Goal: Complete application form: Complete application form

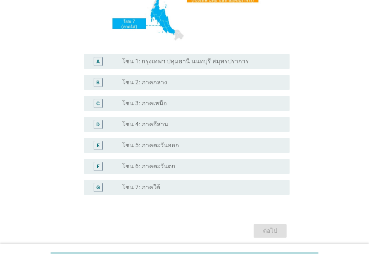
scroll to position [150, 0]
click at [161, 84] on label "โซน 2: ภาคกลาง" at bounding box center [144, 81] width 45 height 7
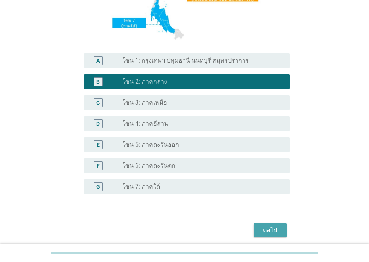
click at [276, 234] on button "ต่อไป" at bounding box center [270, 229] width 33 height 13
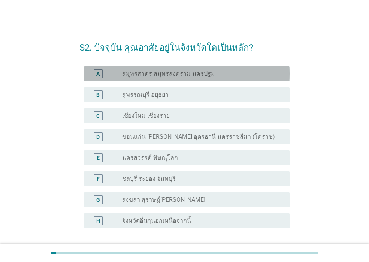
click at [166, 78] on div "A radio_button_unchecked สมุทรสาคร สมุทรสงคราม นครปฐม" at bounding box center [187, 73] width 206 height 15
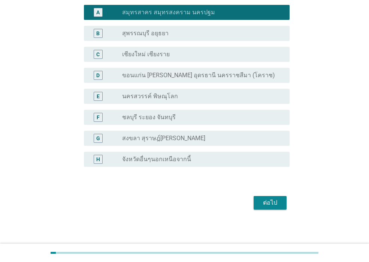
scroll to position [63, 0]
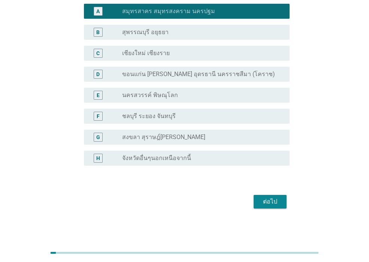
click at [273, 204] on div "ต่อไป" at bounding box center [270, 201] width 21 height 9
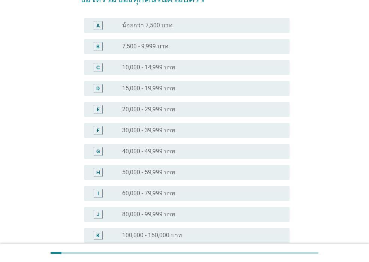
scroll to position [181, 0]
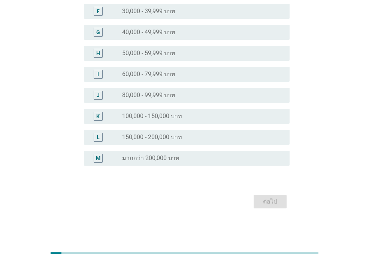
click at [173, 161] on label "มากกว่า 200,000 บาท" at bounding box center [150, 157] width 57 height 7
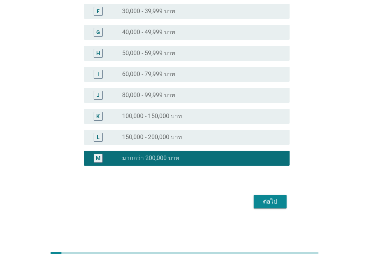
click at [272, 204] on div "ต่อไป" at bounding box center [270, 201] width 21 height 9
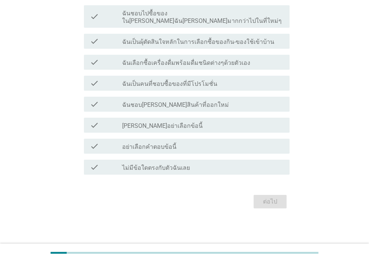
scroll to position [0, 0]
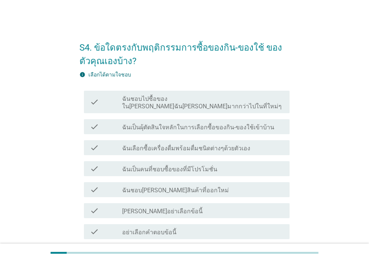
click at [220, 124] on div "check check_box_outline_blank ฉันเป็นผุ้ตัดสินใจหลักในการเลือกซื้อของกิน-ของใช้…" at bounding box center [187, 126] width 206 height 15
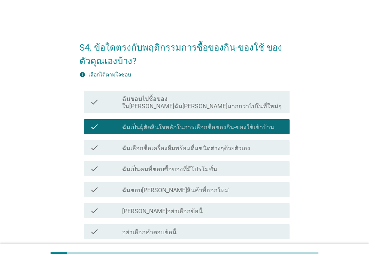
click at [211, 145] on label "ฉันเลือกซื้อเครื่องดื่มพร้อมดื่มชนิดต่างๆด้วยตัวเอง" at bounding box center [186, 148] width 128 height 7
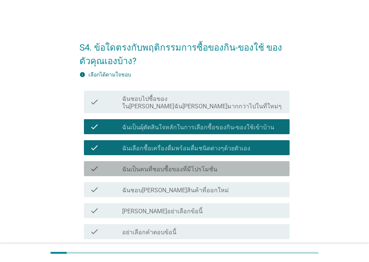
click at [202, 166] on label "ฉันเป็นคนที่ชอบซื้อของที่มีโปรโมชั่น" at bounding box center [169, 169] width 95 height 7
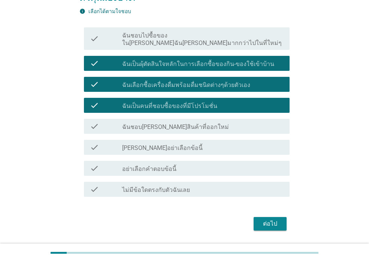
scroll to position [75, 0]
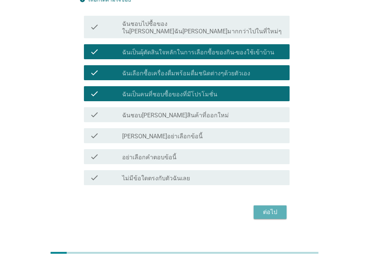
click at [272, 207] on div "ต่อไป" at bounding box center [270, 211] width 21 height 9
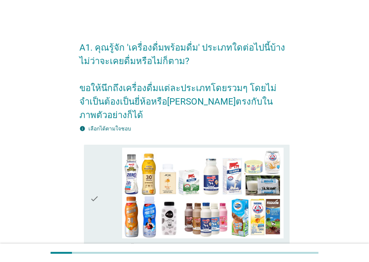
click at [106, 167] on div "check" at bounding box center [106, 199] width 32 height 102
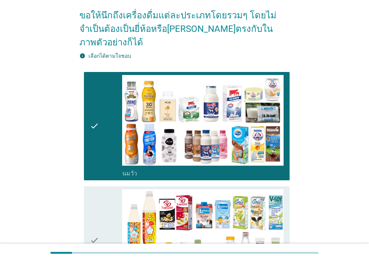
scroll to position [75, 0]
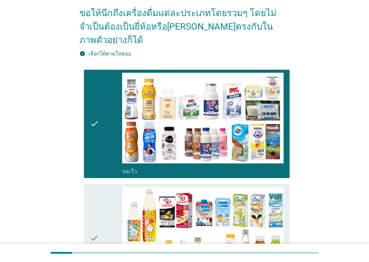
click at [112, 194] on div "check" at bounding box center [106, 238] width 32 height 102
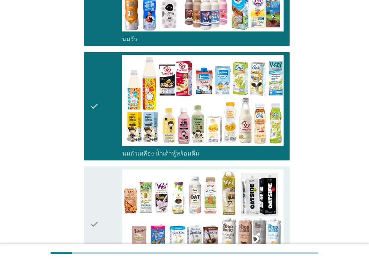
scroll to position [225, 0]
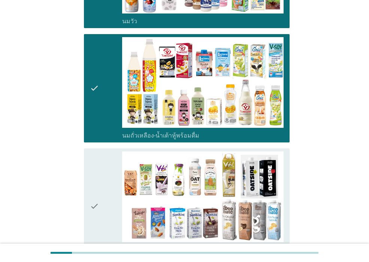
click at [100, 190] on div "check" at bounding box center [106, 206] width 32 height 110
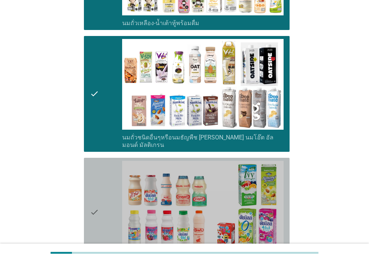
click at [100, 190] on div "check" at bounding box center [106, 212] width 32 height 102
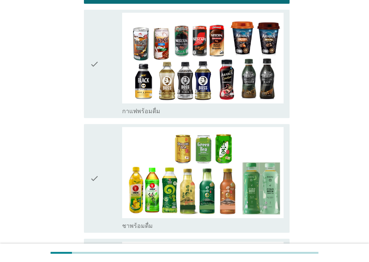
click at [99, 175] on icon "check" at bounding box center [94, 178] width 9 height 102
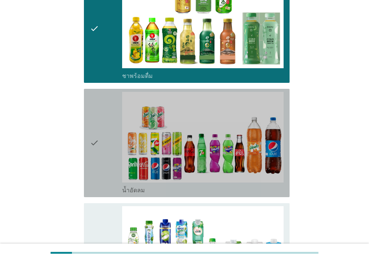
click at [101, 154] on div "check" at bounding box center [106, 143] width 32 height 102
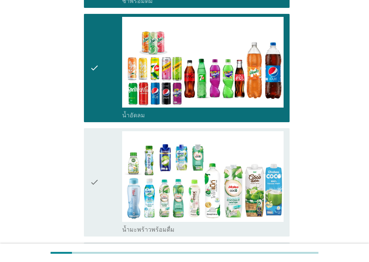
click at [100, 161] on div "check" at bounding box center [106, 182] width 32 height 102
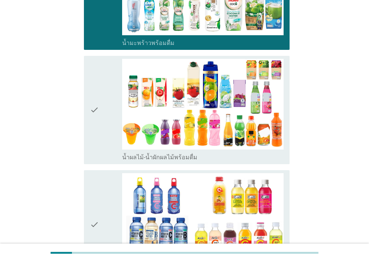
scroll to position [1011, 0]
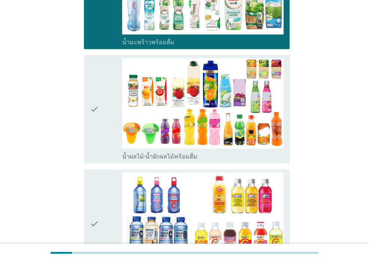
click at [103, 179] on div "check" at bounding box center [106, 223] width 32 height 102
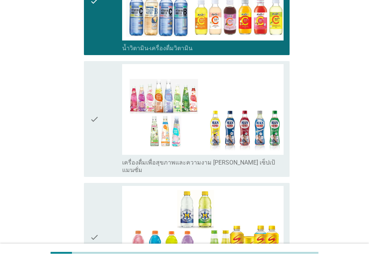
scroll to position [1236, 0]
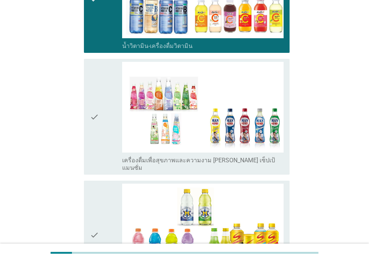
click at [98, 188] on icon "check" at bounding box center [94, 235] width 9 height 102
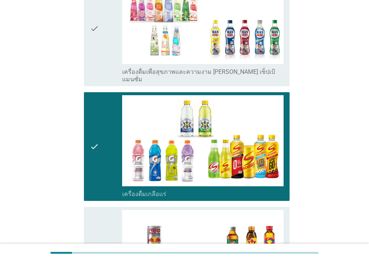
scroll to position [1461, 0]
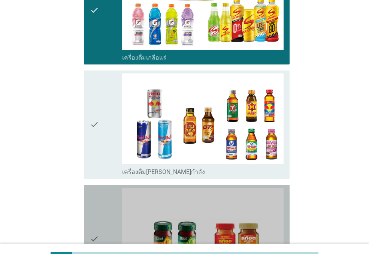
click at [106, 188] on div "check" at bounding box center [106, 239] width 32 height 102
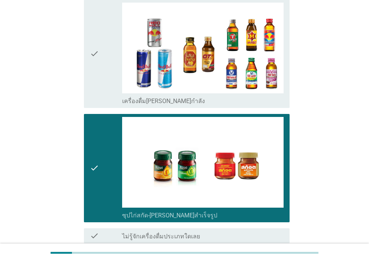
scroll to position [1571, 0]
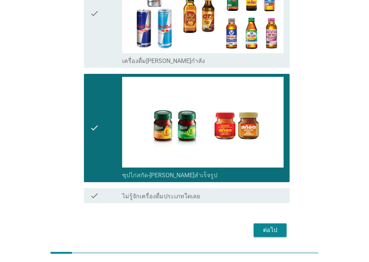
click at [260, 223] on button "ต่อไป" at bounding box center [270, 229] width 33 height 13
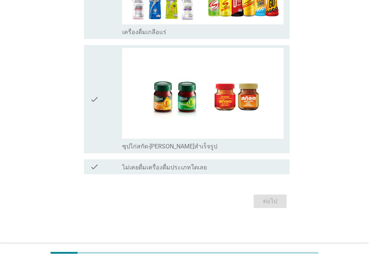
scroll to position [0, 0]
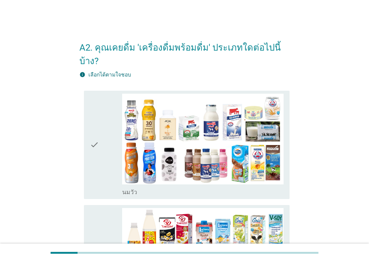
click at [109, 160] on div "check" at bounding box center [106, 145] width 32 height 102
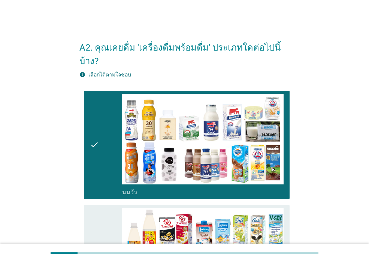
click at [107, 208] on div "check" at bounding box center [106, 259] width 32 height 102
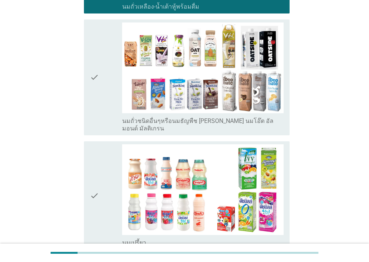
click at [100, 200] on div "check" at bounding box center [106, 195] width 32 height 102
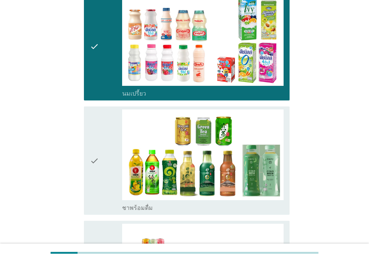
scroll to position [449, 0]
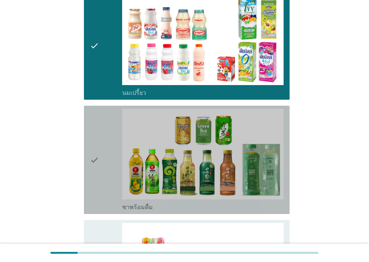
drag, startPoint x: 110, startPoint y: 165, endPoint x: 105, endPoint y: 201, distance: 36.3
click at [110, 164] on div "check" at bounding box center [106, 160] width 32 height 102
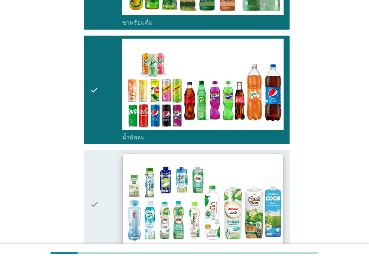
scroll to position [674, 0]
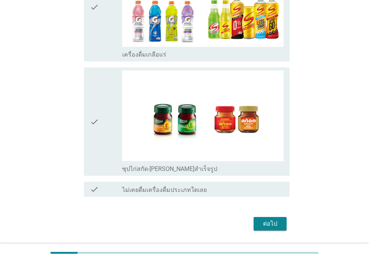
scroll to position [1061, 0]
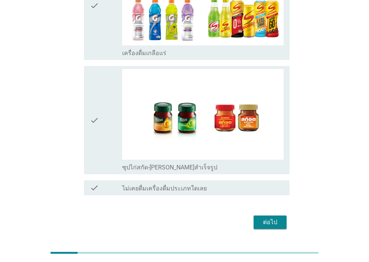
click at [261, 218] on div "ต่อไป" at bounding box center [270, 222] width 21 height 9
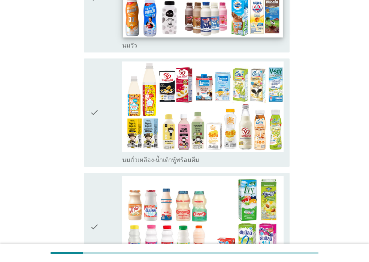
scroll to position [75, 0]
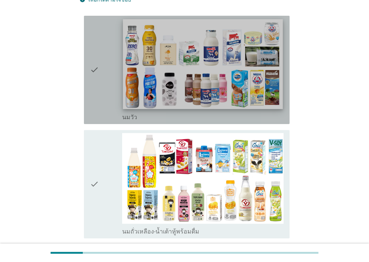
click at [168, 98] on img at bounding box center [203, 64] width 160 height 90
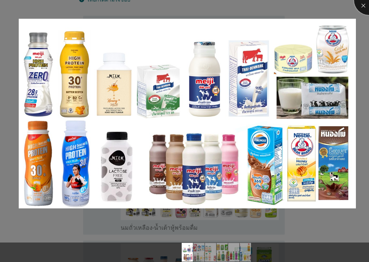
click at [366, 7] on div at bounding box center [369, 0] width 30 height 30
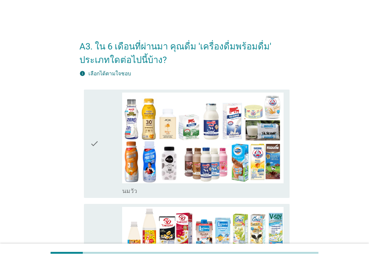
scroll to position [0, 0]
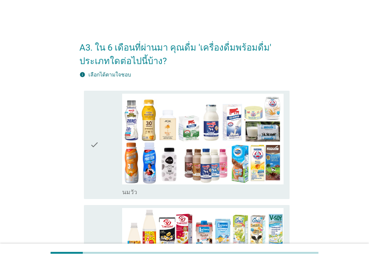
click at [94, 168] on icon "check" at bounding box center [94, 145] width 9 height 102
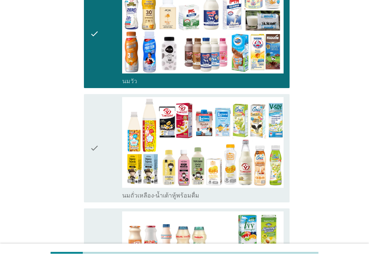
scroll to position [112, 0]
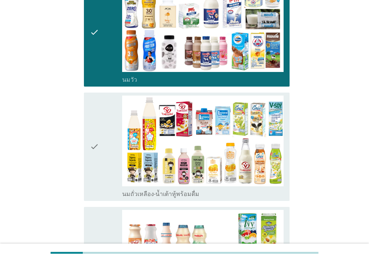
click at [98, 208] on div "check check_box นมเปรี้ยว" at bounding box center [187, 261] width 206 height 108
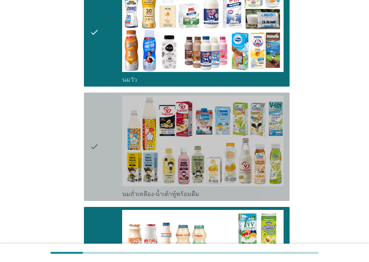
click at [94, 179] on icon "check" at bounding box center [94, 147] width 9 height 102
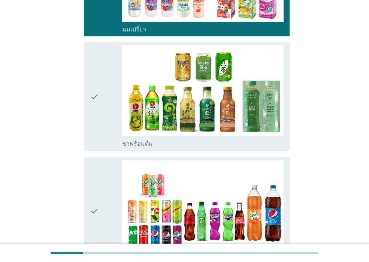
scroll to position [524, 0]
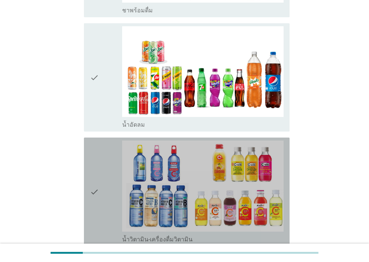
click at [96, 192] on icon "check" at bounding box center [94, 191] width 9 height 102
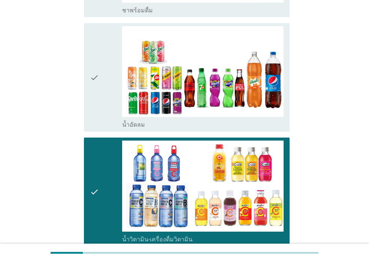
scroll to position [617, 0]
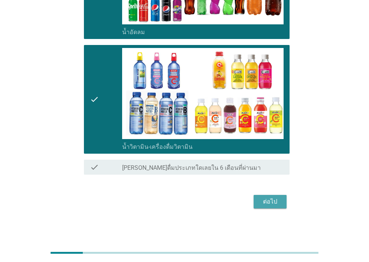
click at [261, 198] on div "ต่อไป" at bounding box center [270, 201] width 21 height 9
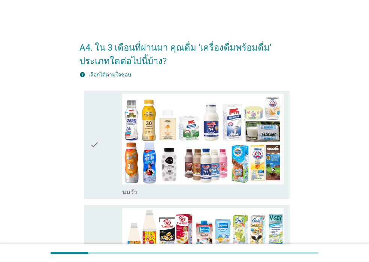
click at [98, 194] on icon "check" at bounding box center [94, 145] width 9 height 102
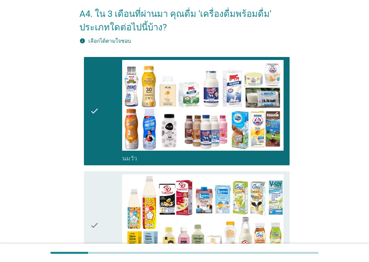
scroll to position [112, 0]
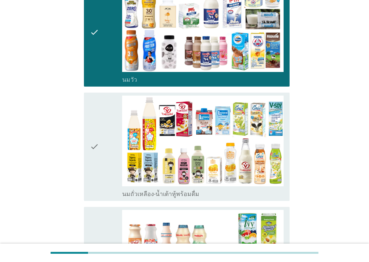
click at [94, 197] on icon "check" at bounding box center [94, 147] width 9 height 102
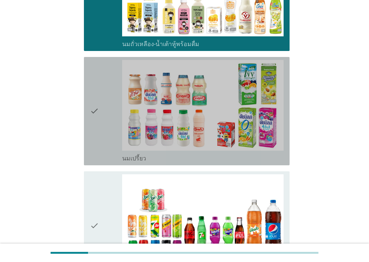
click at [88, 147] on div "check check_box นมเปรี้ยว" at bounding box center [187, 111] width 206 height 108
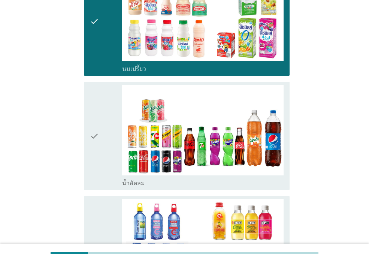
scroll to position [449, 0]
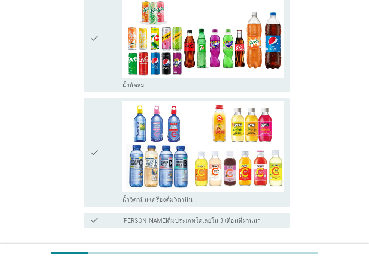
click at [100, 172] on div "check" at bounding box center [106, 152] width 32 height 102
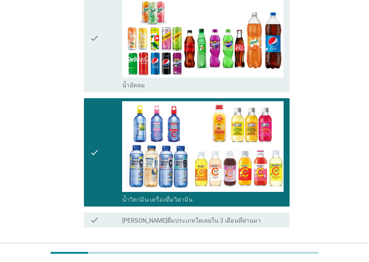
click at [101, 87] on div "check" at bounding box center [106, 38] width 32 height 102
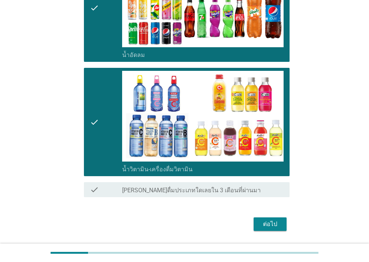
scroll to position [503, 0]
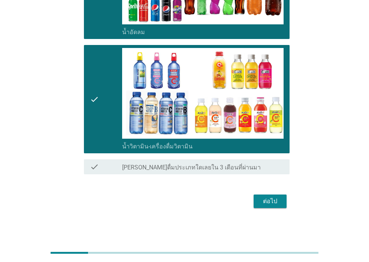
click at [267, 206] on button "ต่อไป" at bounding box center [270, 200] width 33 height 13
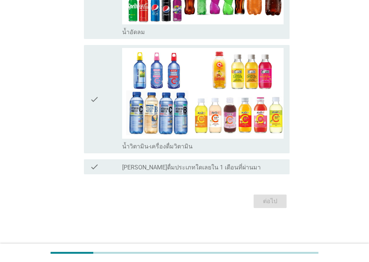
scroll to position [0, 0]
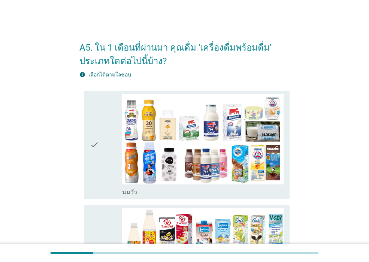
click at [97, 180] on icon "check" at bounding box center [94, 145] width 9 height 102
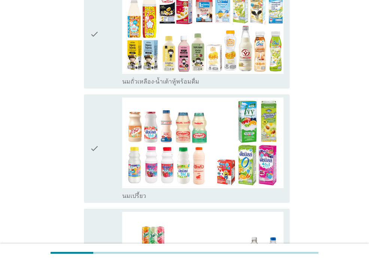
click at [96, 157] on icon "check" at bounding box center [94, 148] width 9 height 102
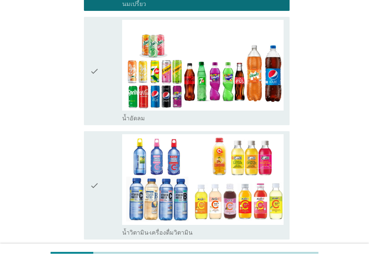
scroll to position [503, 0]
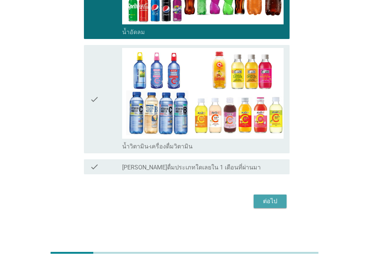
click at [269, 204] on div "ต่อไป" at bounding box center [270, 201] width 21 height 9
